Goal: Task Accomplishment & Management: Use online tool/utility

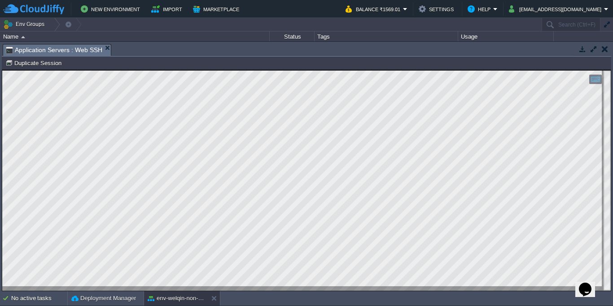
click at [603, 51] on button "button" at bounding box center [605, 49] width 6 height 8
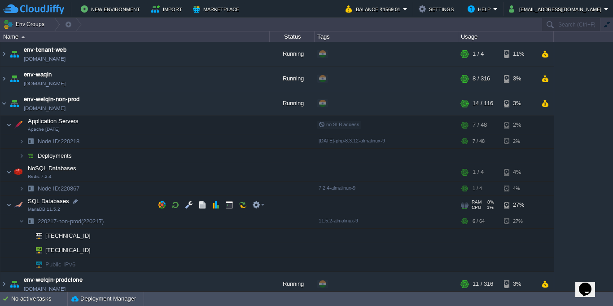
click at [5, 204] on span at bounding box center [3, 204] width 6 height 7
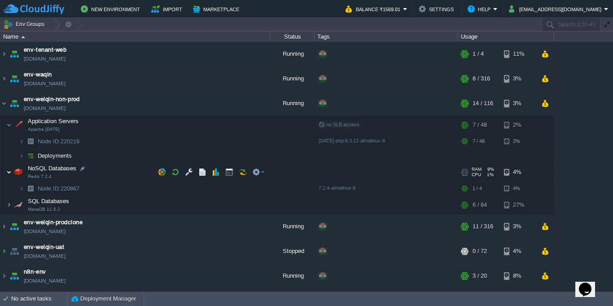
click at [9, 169] on img at bounding box center [8, 172] width 5 height 18
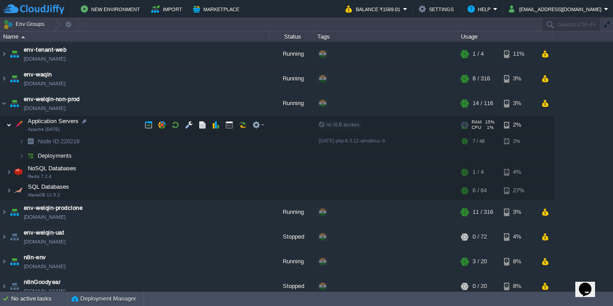
click at [8, 127] on img at bounding box center [8, 125] width 5 height 18
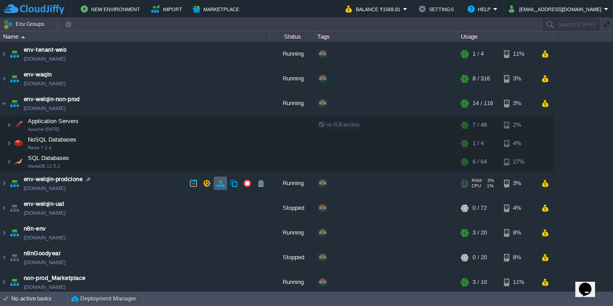
click at [221, 184] on button "button" at bounding box center [220, 183] width 8 height 8
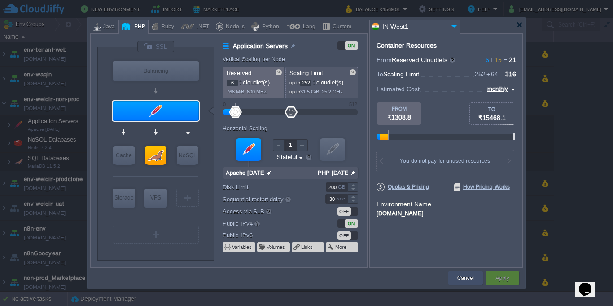
click at [458, 278] on button "Cancel" at bounding box center [465, 277] width 17 height 9
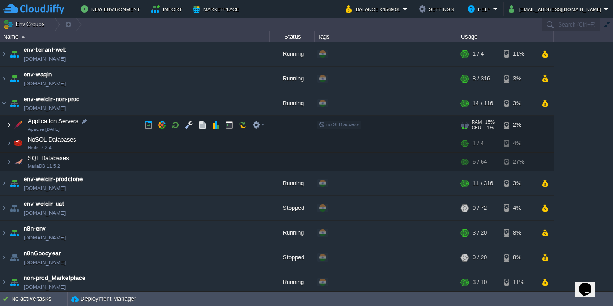
click at [9, 127] on img at bounding box center [8, 125] width 5 height 18
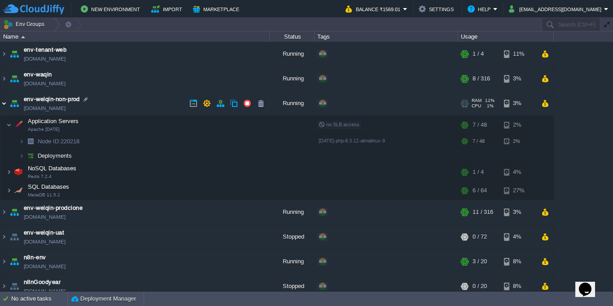
click at [4, 107] on img at bounding box center [3, 103] width 7 height 24
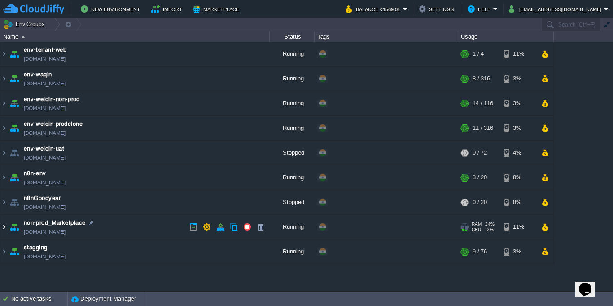
click at [5, 226] on img at bounding box center [3, 226] width 7 height 24
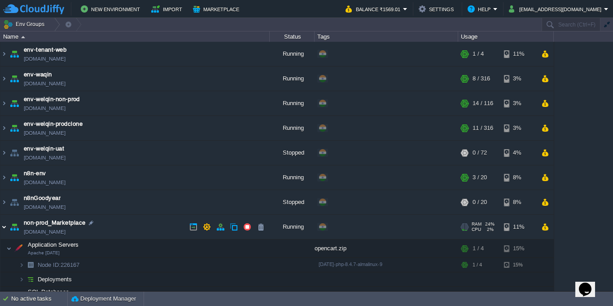
click at [4, 230] on img at bounding box center [3, 226] width 7 height 24
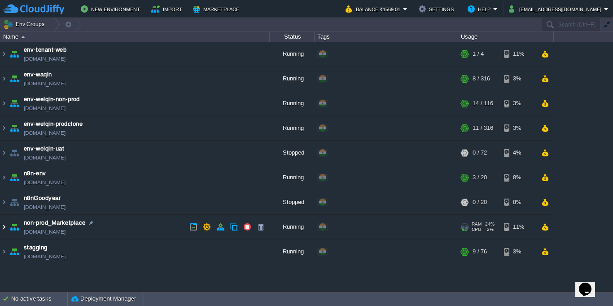
click at [4, 229] on img at bounding box center [3, 226] width 7 height 24
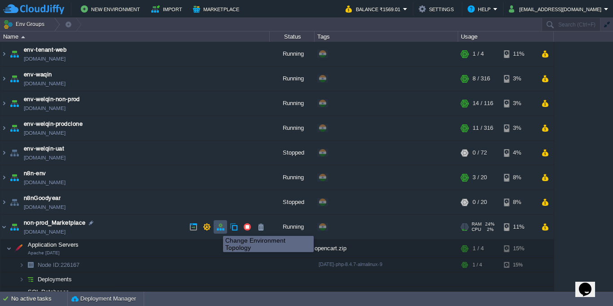
click at [223, 228] on button "button" at bounding box center [220, 227] width 8 height 8
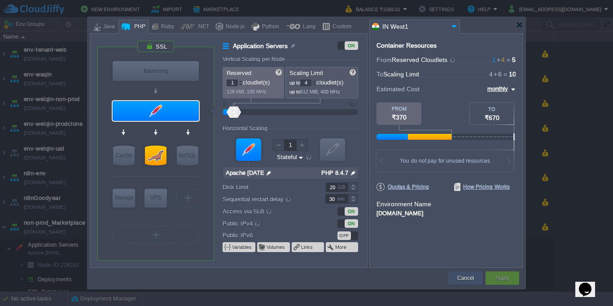
click at [464, 278] on button "Cancel" at bounding box center [465, 277] width 17 height 9
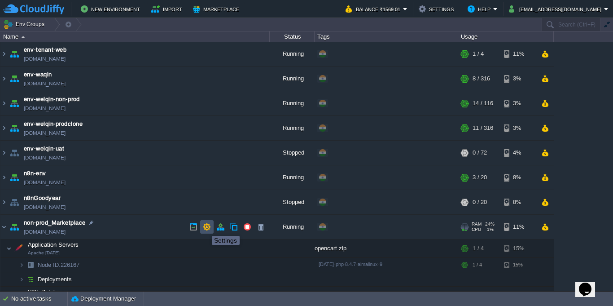
click at [205, 227] on button "button" at bounding box center [207, 227] width 8 height 8
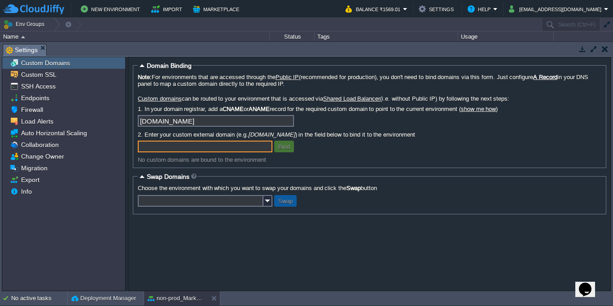
click at [605, 46] on button "button" at bounding box center [605, 49] width 6 height 8
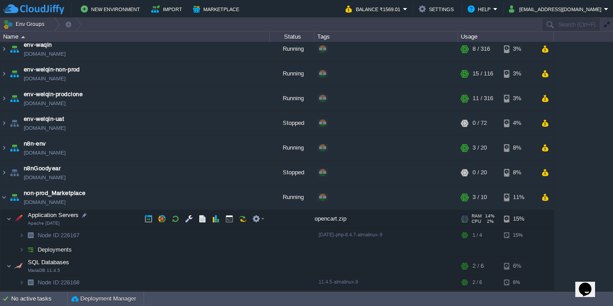
scroll to position [53, 0]
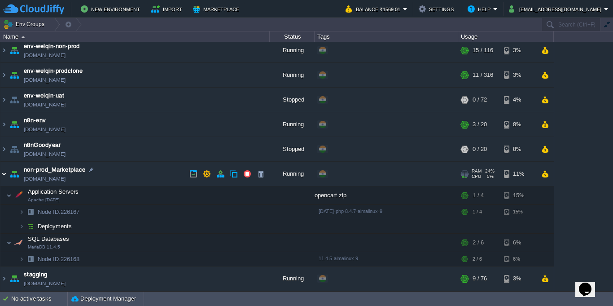
click at [0, 175] on img at bounding box center [3, 174] width 7 height 24
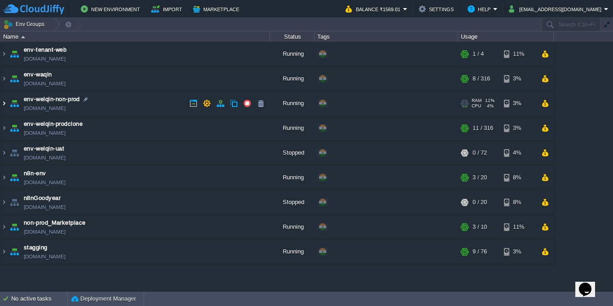
click at [4, 112] on img at bounding box center [3, 103] width 7 height 24
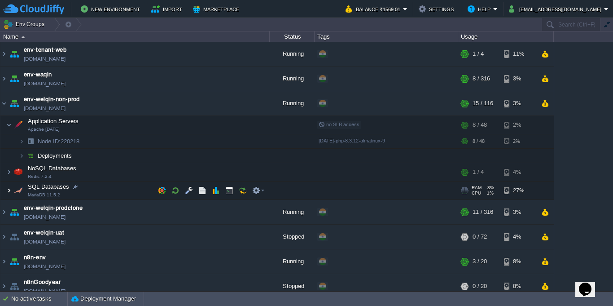
click at [7, 193] on img at bounding box center [8, 190] width 5 height 18
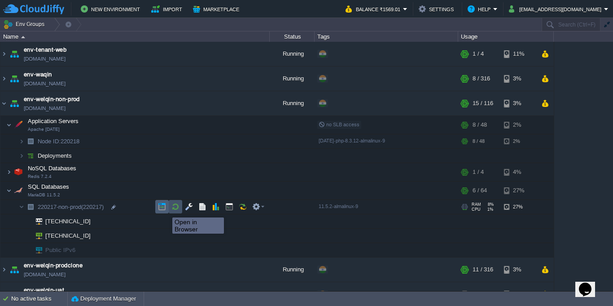
drag, startPoint x: 174, startPoint y: 207, endPoint x: 162, endPoint y: 210, distance: 12.1
click at [162, 210] on div at bounding box center [211, 206] width 113 height 13
click at [161, 207] on button "button" at bounding box center [162, 206] width 8 height 8
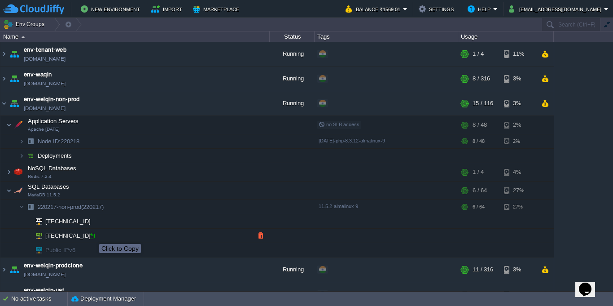
click at [92, 236] on div at bounding box center [92, 236] width 8 height 8
click at [183, 189] on td at bounding box center [188, 190] width 13 height 13
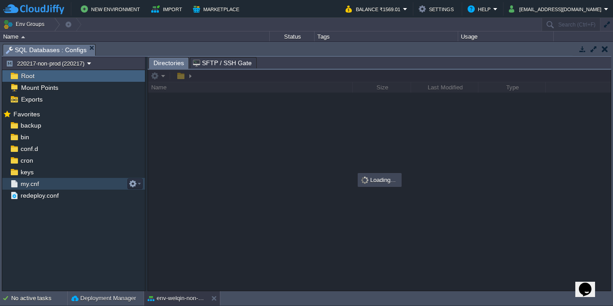
click at [75, 188] on div "my.cnf" at bounding box center [73, 184] width 143 height 12
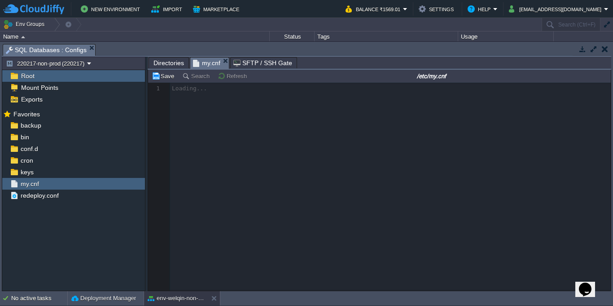
scroll to position [3, 0]
